Goal: Task Accomplishment & Management: Use online tool/utility

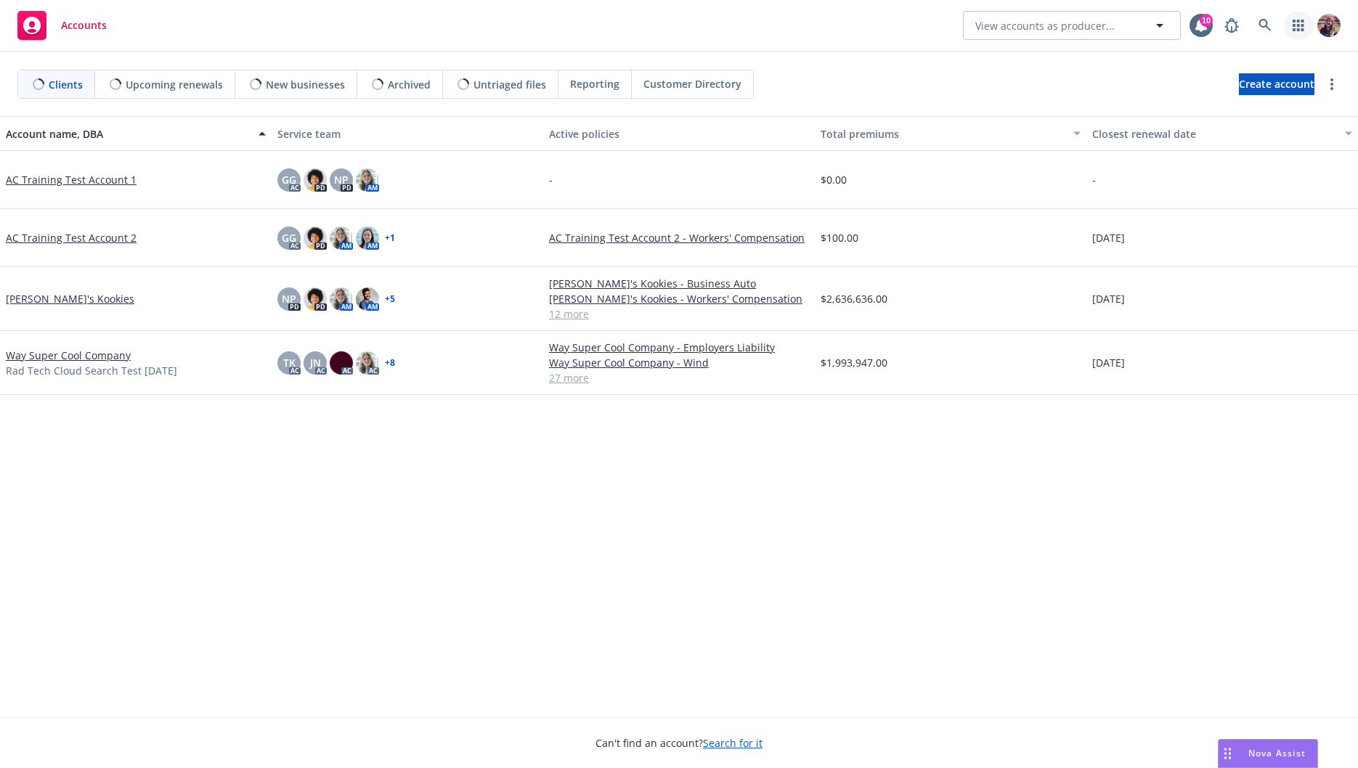
click at [1296, 26] on icon "button" at bounding box center [1299, 26] width 12 height 12
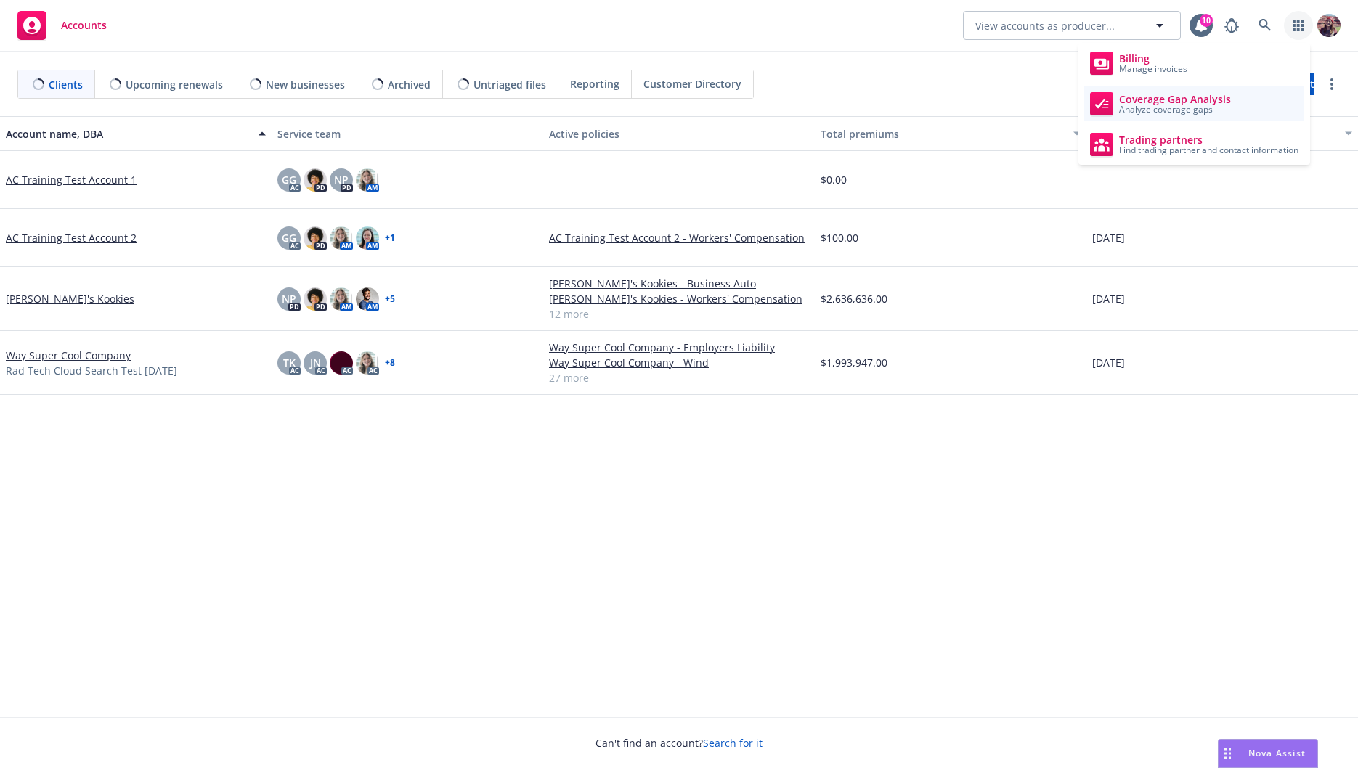
click at [1201, 105] on span "Analyze coverage gaps" at bounding box center [1175, 109] width 112 height 9
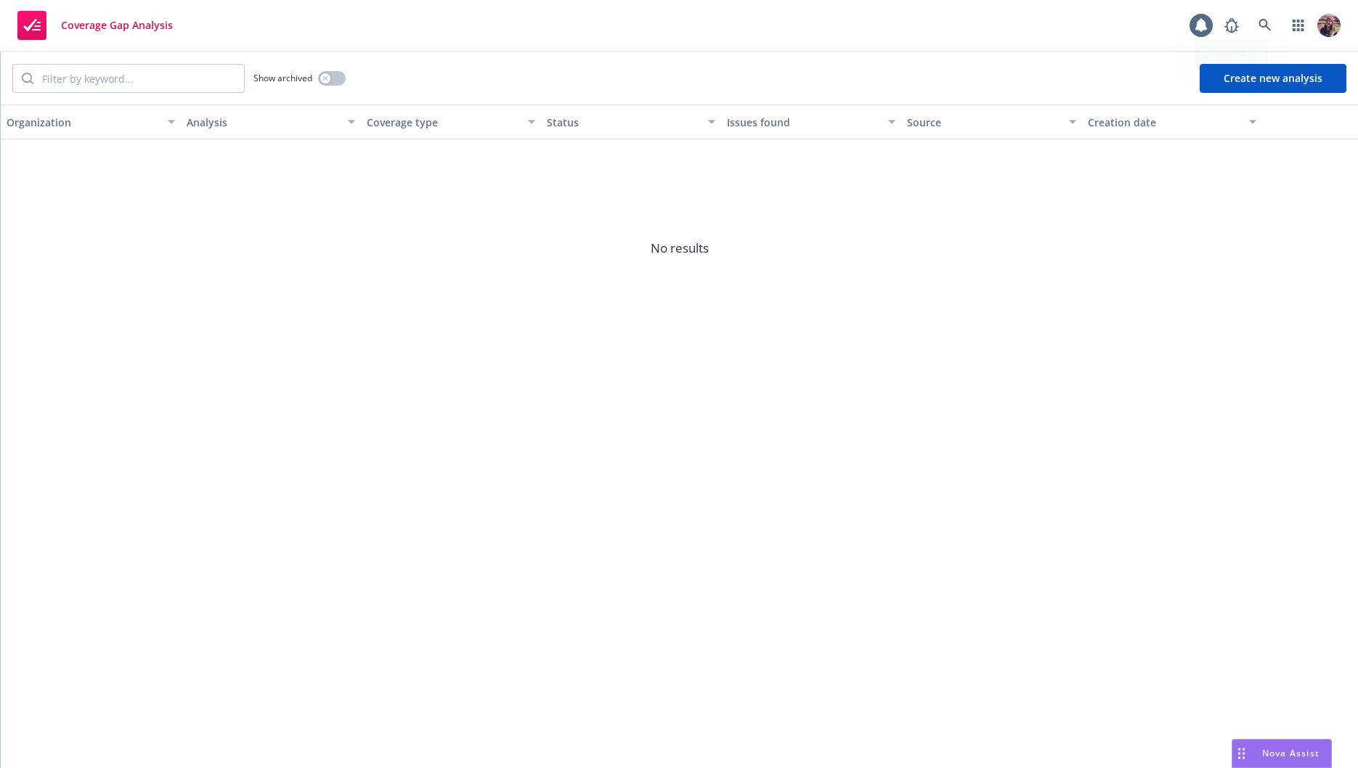
click at [1262, 77] on button "Create new analysis" at bounding box center [1273, 78] width 147 height 29
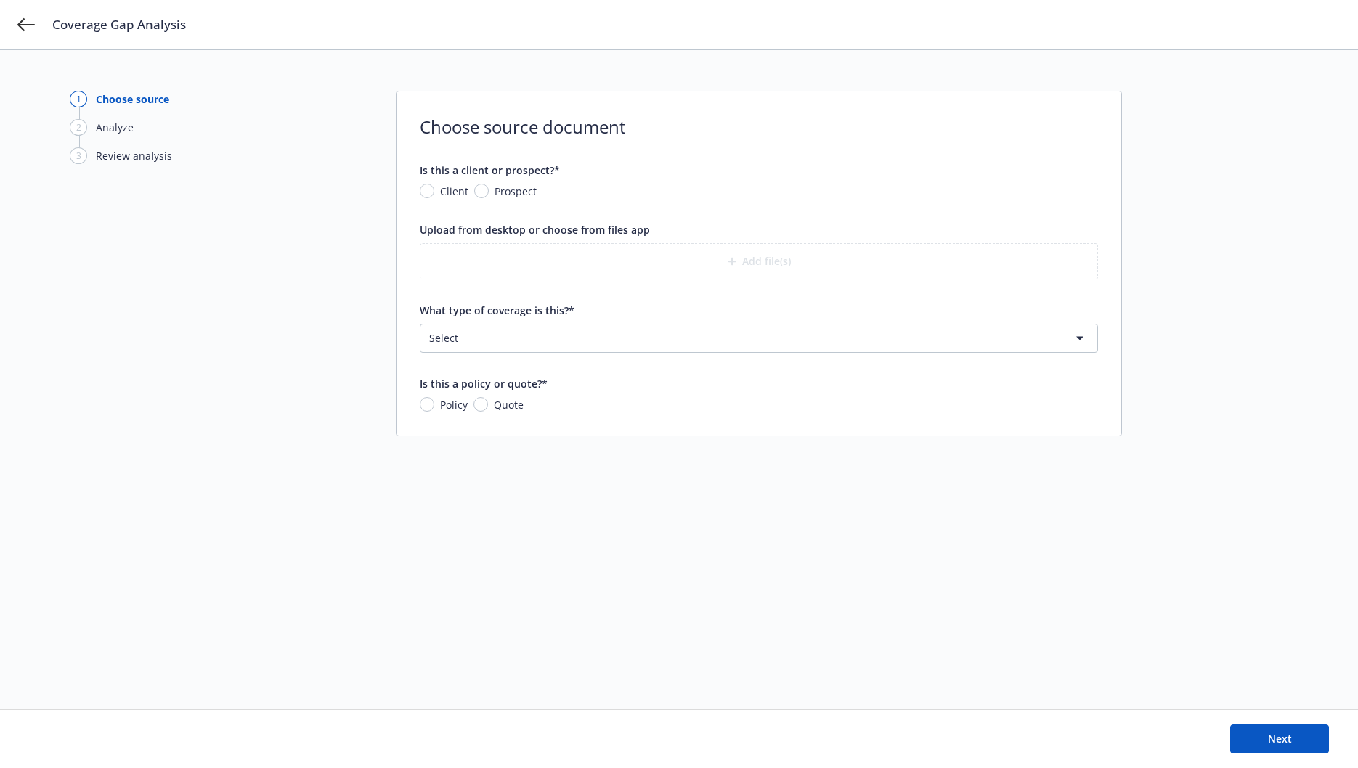
click at [622, 357] on form "Is this a client or prospect?* Client Prospect Upload from desktop or choose fr…" at bounding box center [759, 288] width 678 height 250
click at [616, 340] on html "Coverage Gap Analysis 1 Choose source 2 Analyze 3 Review analysis Choose source…" at bounding box center [679, 384] width 1358 height 768
drag, startPoint x: 1144, startPoint y: 765, endPoint x: 1144, endPoint y: 854, distance: 89.3
click at [1144, 768] on html "Coverage Gap Analysis 1 Choose source 2 Analyze 3 Review analysis Choose source…" at bounding box center [679, 384] width 1358 height 768
drag, startPoint x: 1125, startPoint y: 765, endPoint x: 1145, endPoint y: 854, distance: 90.7
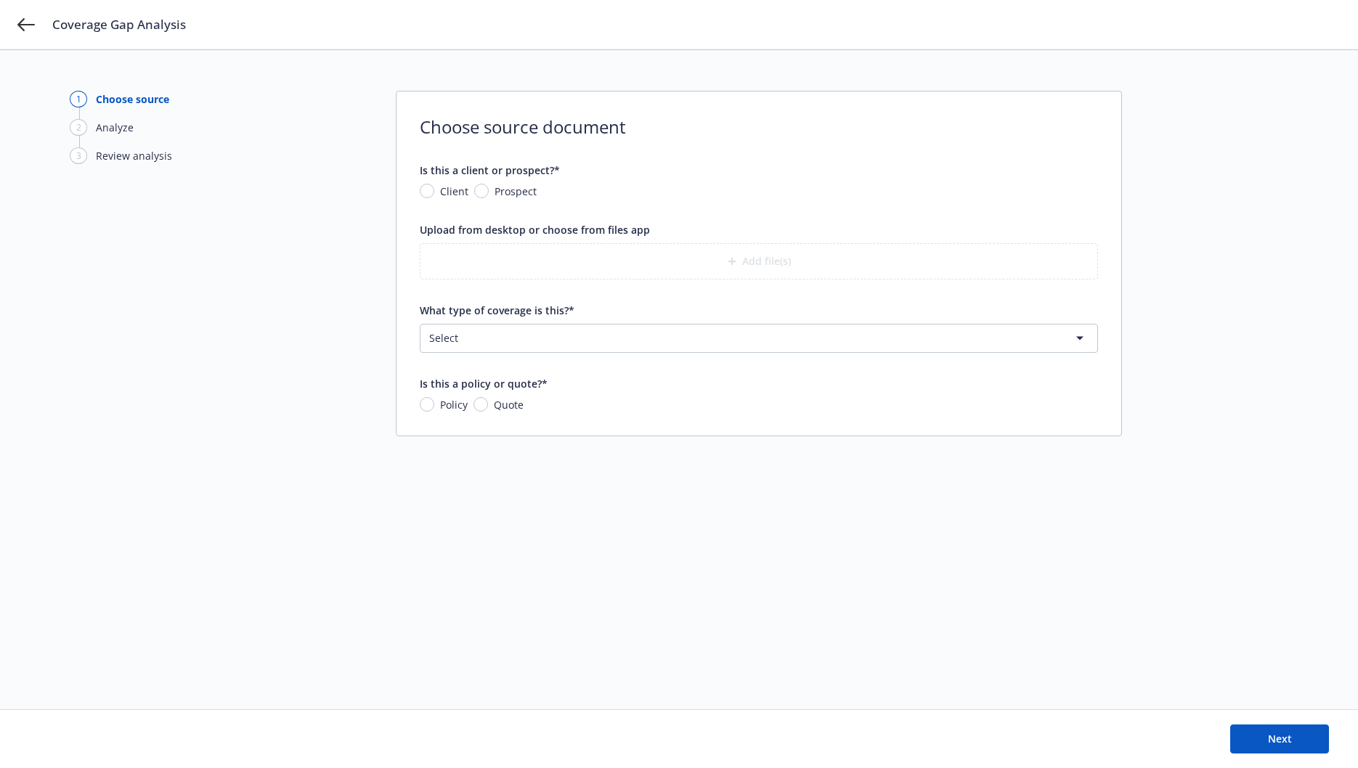
click at [1145, 768] on html "Coverage Gap Analysis 1 Choose source 2 Analyze 3 Review analysis Choose source…" at bounding box center [679, 384] width 1358 height 768
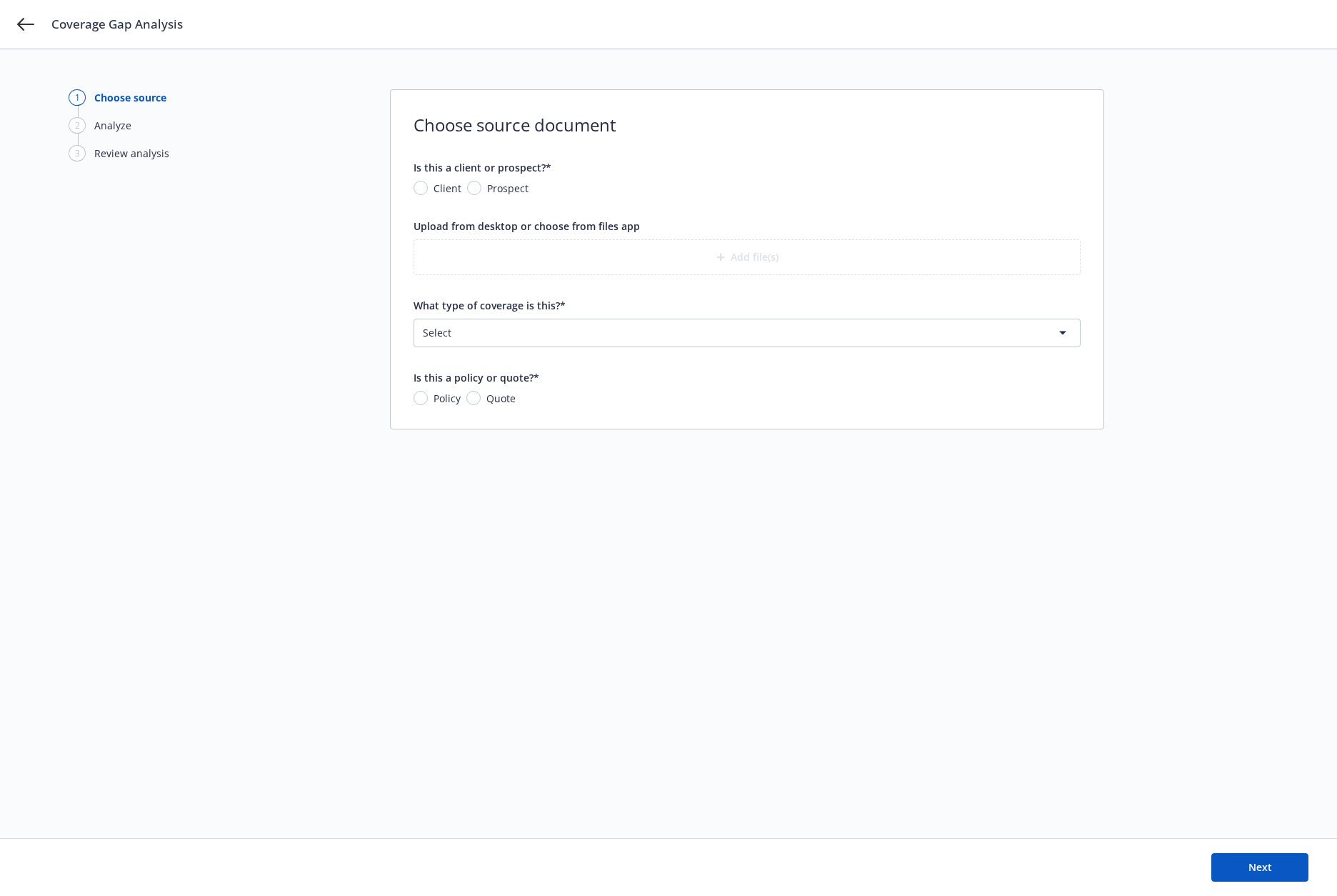
click at [716, 328] on html "Coverage Gap Analysis 1 Choose source 2 Analyze 3 Review analysis Choose source…" at bounding box center [668, 448] width 1337 height 896
